Goal: Communication & Community: Answer question/provide support

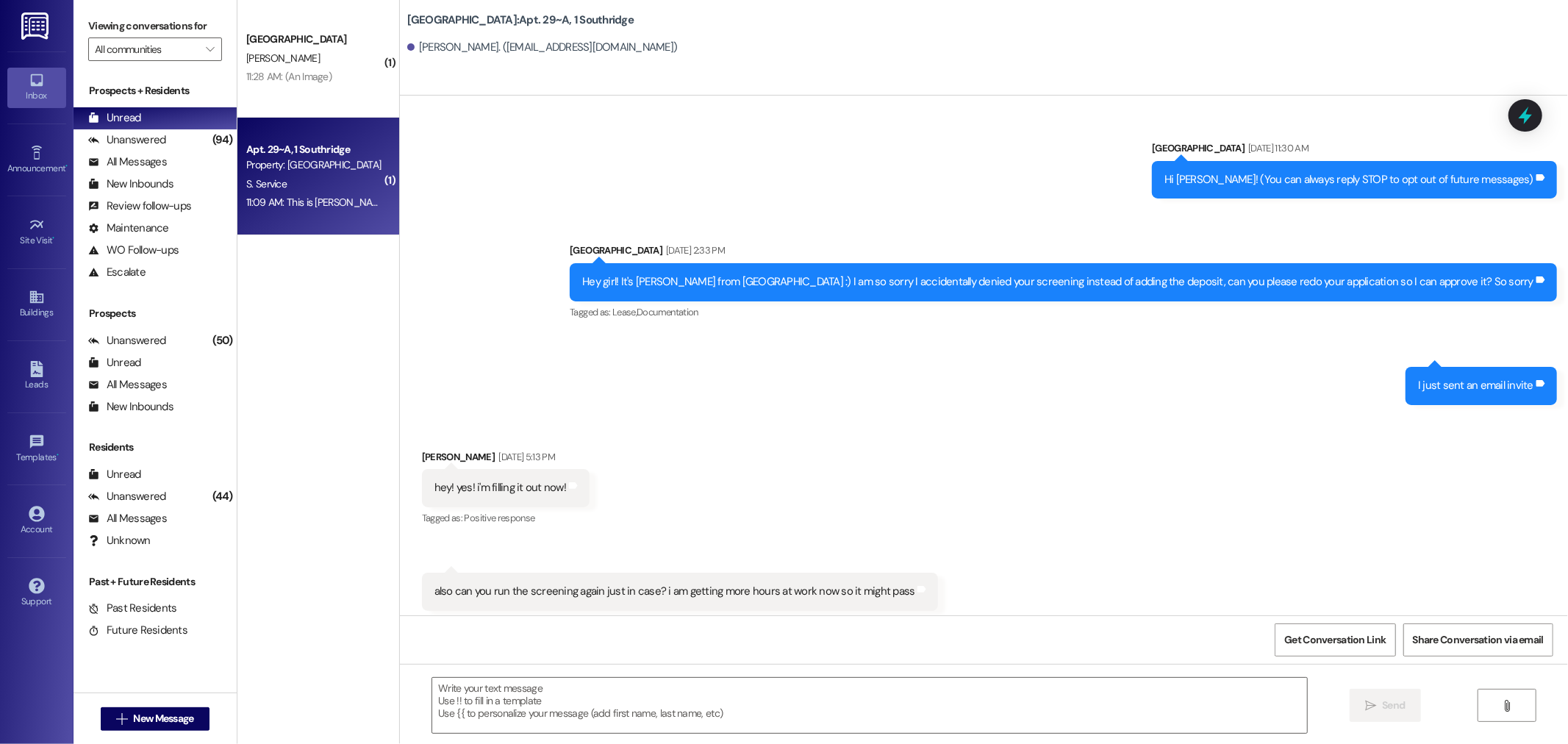
scroll to position [11582, 0]
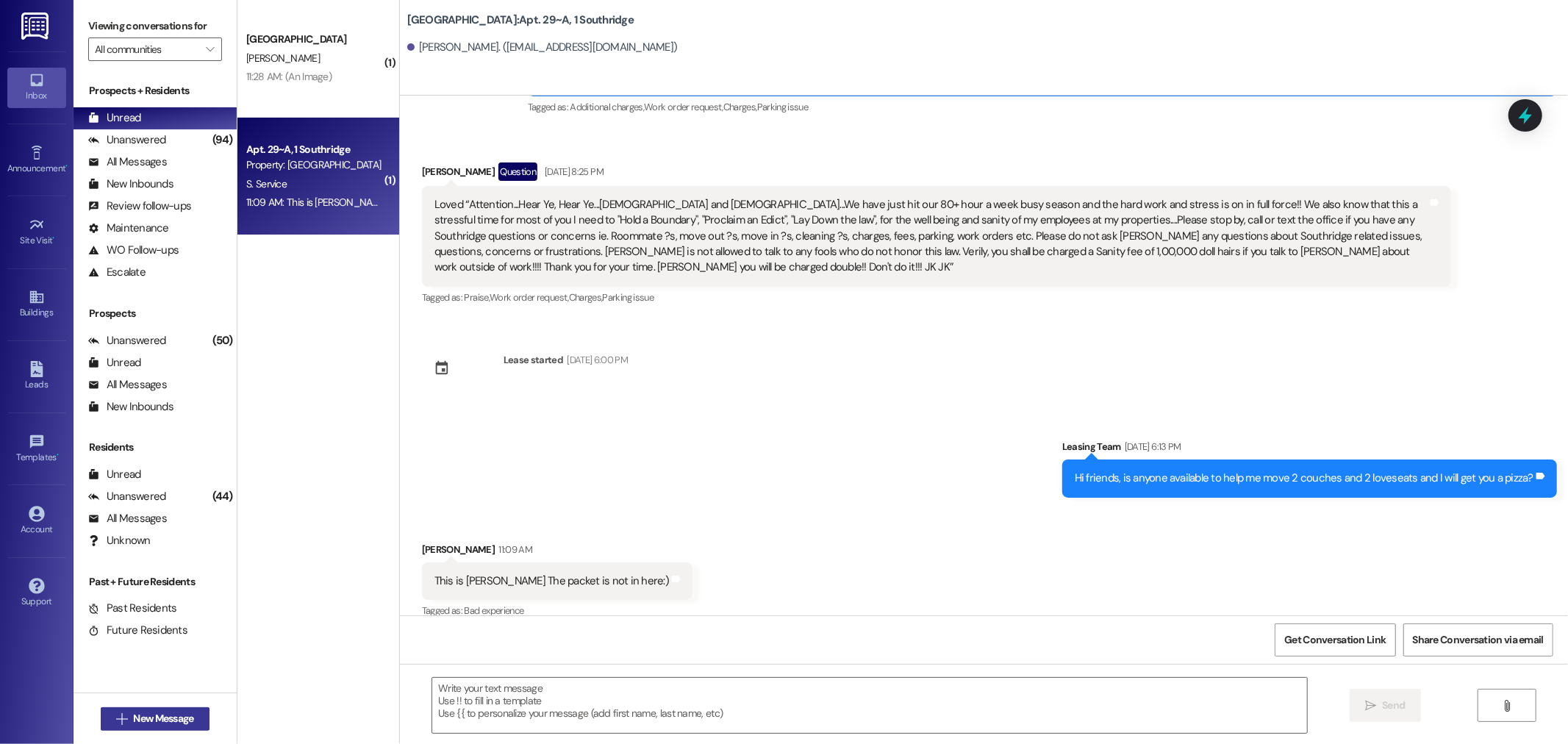
click at [141, 716] on span "New Message" at bounding box center [163, 718] width 61 height 15
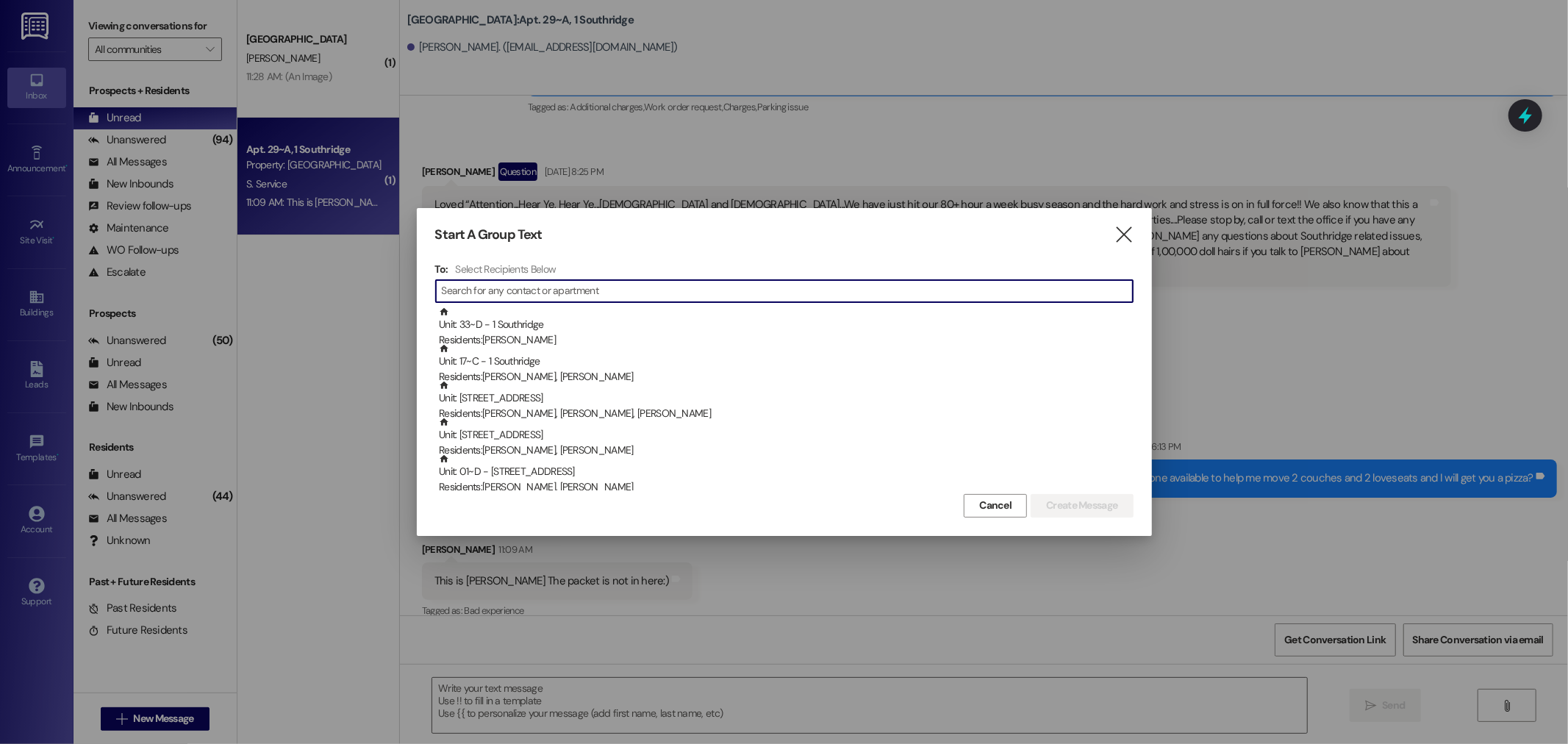
click at [472, 298] on input at bounding box center [786, 290] width 691 height 20
type input "k"
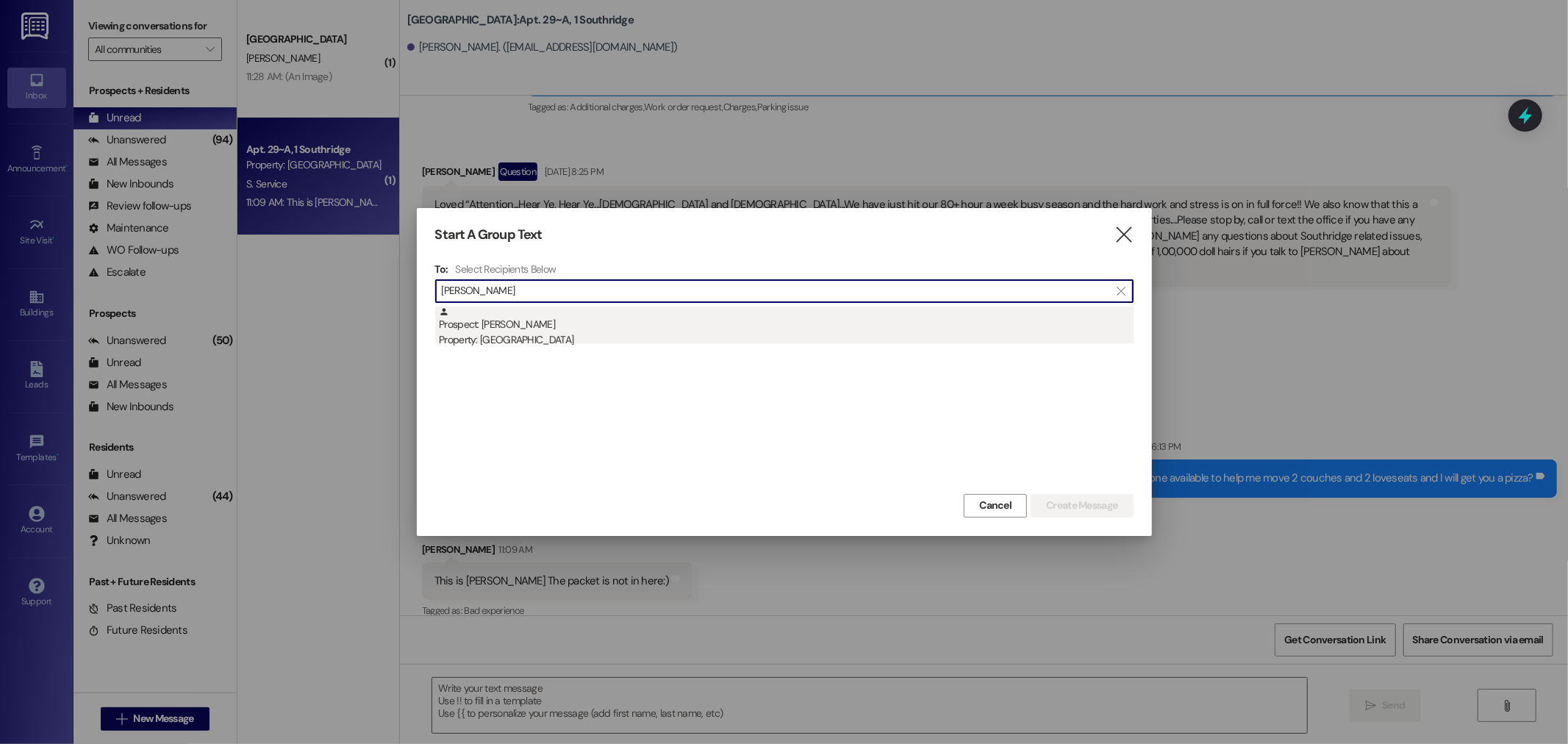
type input "[PERSON_NAME]"
click at [503, 332] on div "Property: [GEOGRAPHIC_DATA]" at bounding box center [785, 340] width 695 height 15
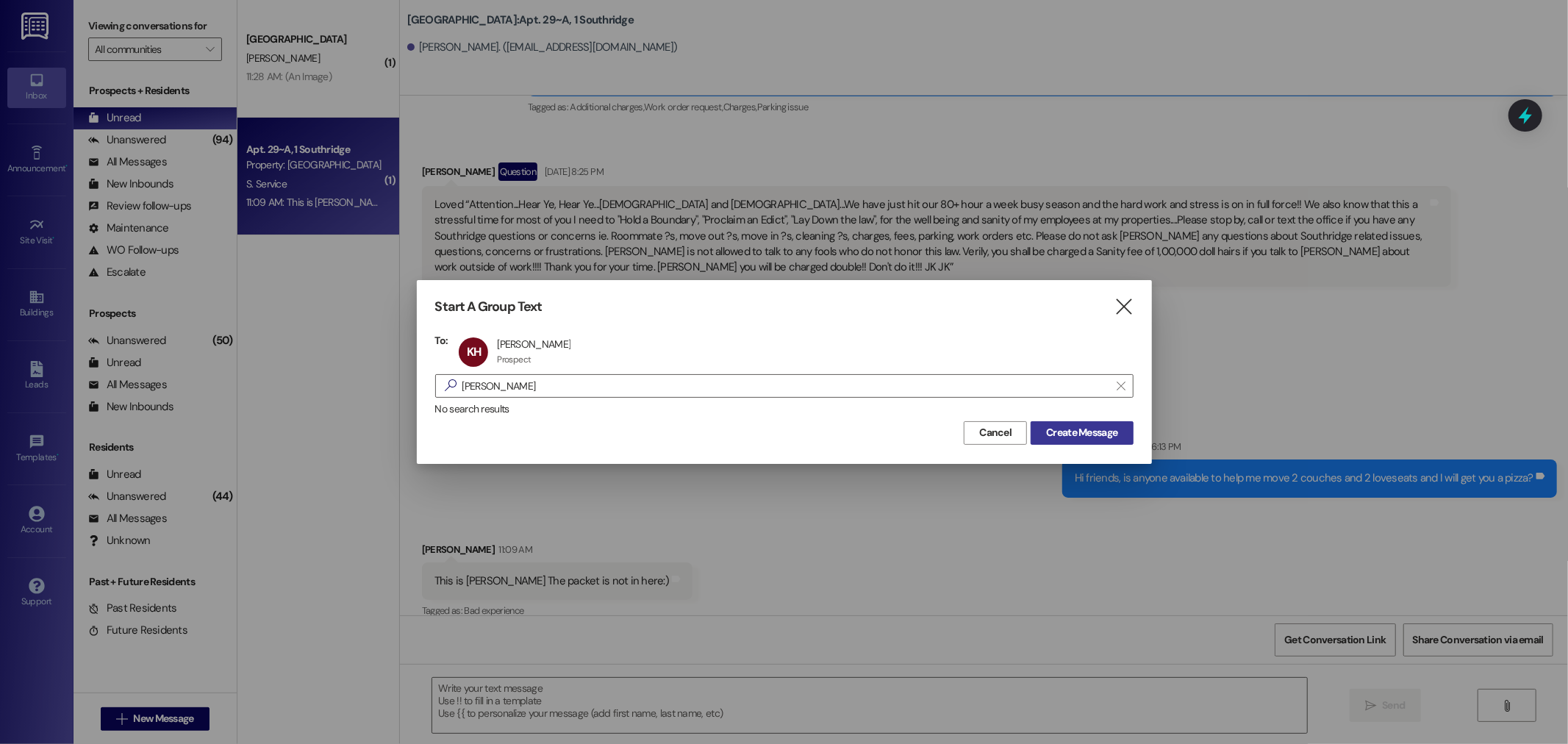
click at [1103, 428] on span "Create Message" at bounding box center [1081, 433] width 71 height 15
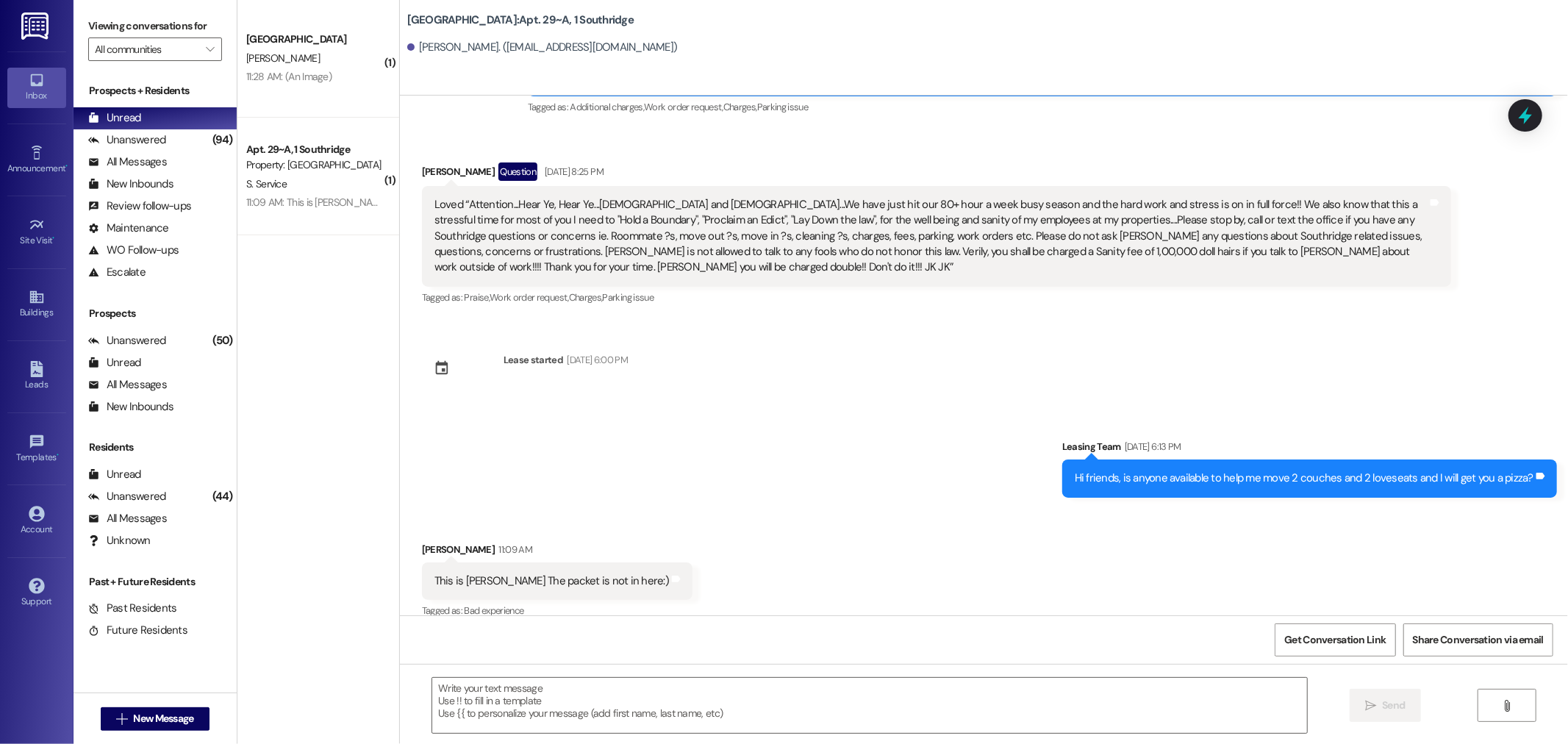
scroll to position [0, 0]
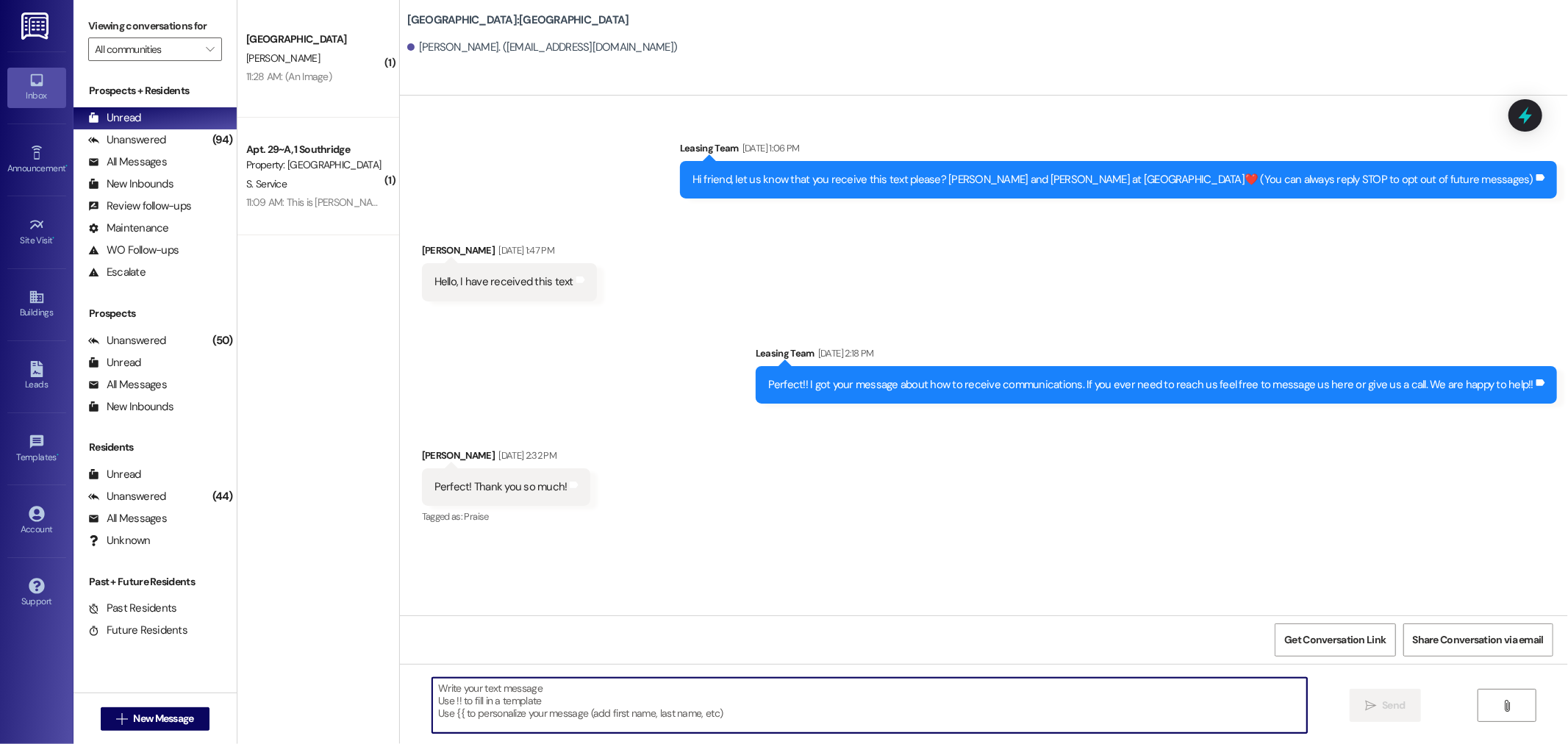
click at [491, 688] on textarea at bounding box center [868, 704] width 874 height 55
type textarea "Hey girl"
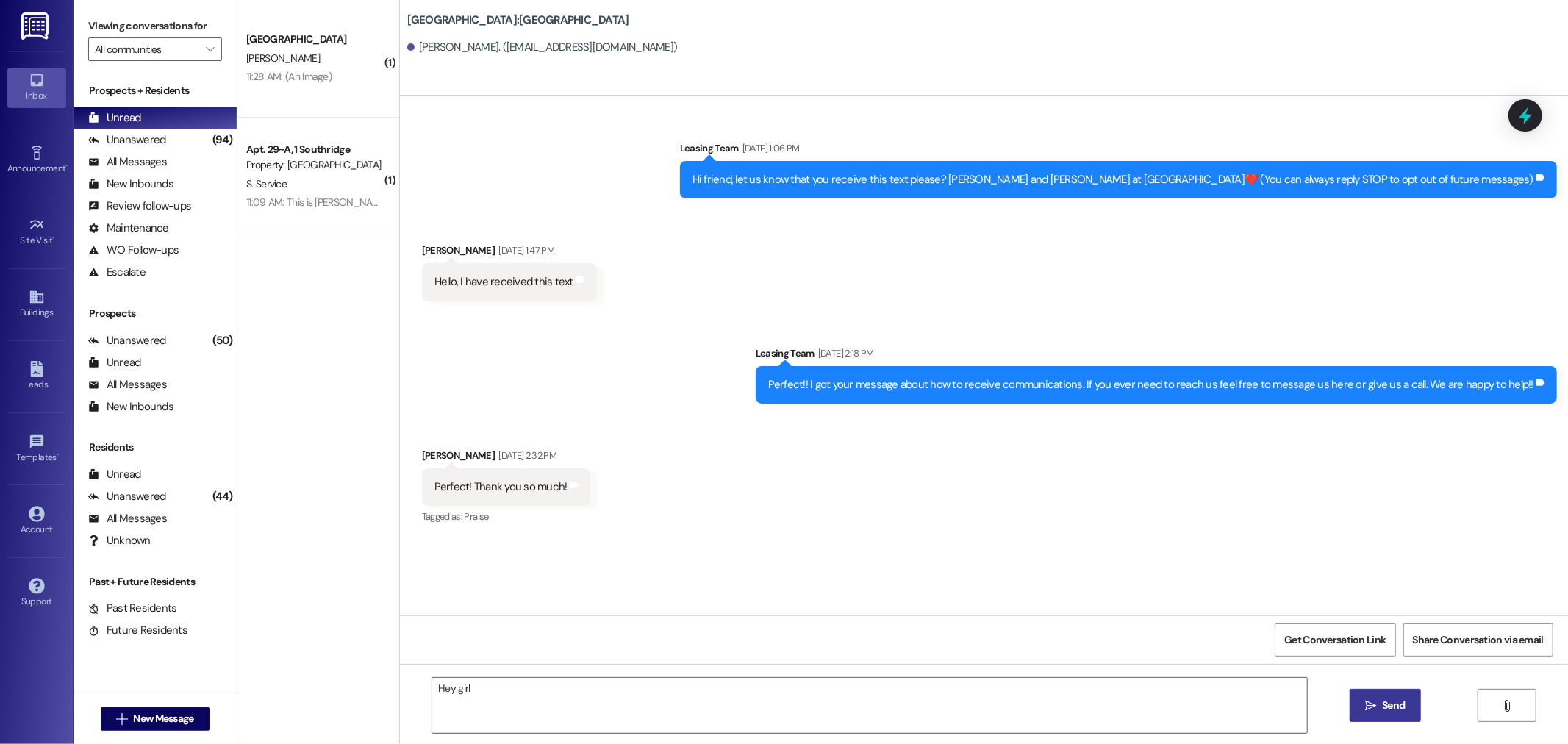
drag, startPoint x: 491, startPoint y: 688, endPoint x: 1393, endPoint y: 710, distance: 902.3
click at [1393, 710] on span "Send" at bounding box center [1394, 705] width 23 height 15
click at [135, 116] on div "Unread" at bounding box center [115, 118] width 53 height 15
